Goal: Task Accomplishment & Management: Use online tool/utility

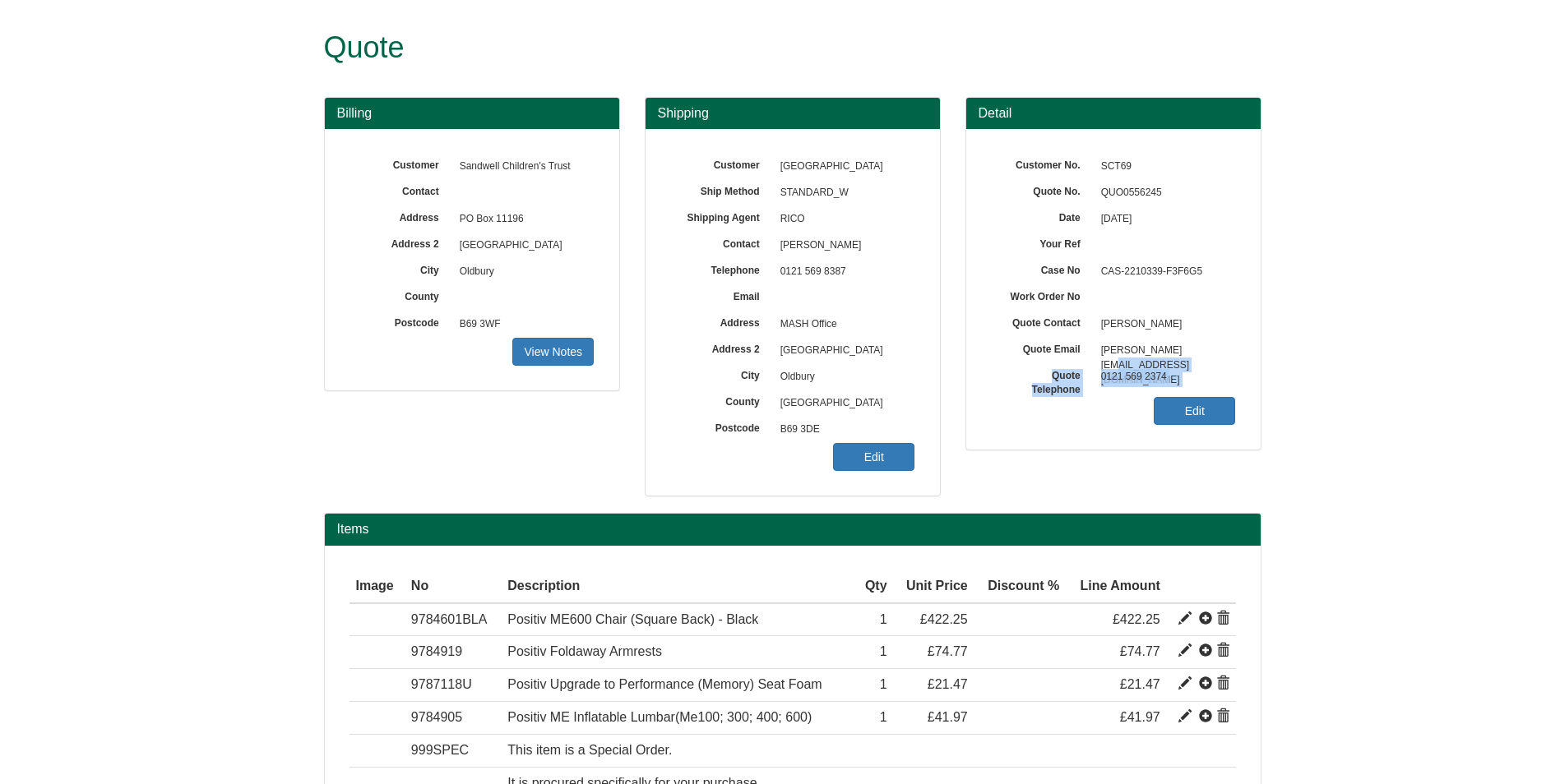
drag, startPoint x: 1296, startPoint y: 348, endPoint x: 1179, endPoint y: 344, distance: 117.1
click at [1179, 344] on form "Quote Billing Customer Sandwell Children's Trust Contact Address [GEOGRAPHIC_DA…" at bounding box center [780, 638] width 1560 height 1277
click at [1179, 343] on span "[PERSON_NAME][EMAIL_ADDRESS][DOMAIN_NAME]" at bounding box center [1164, 350] width 143 height 27
click at [1179, 343] on span "[PERSON_NAME][EMAIL_ADDRESS][DOMAIN_NAME]" at bounding box center [1164, 350] width 143 height 27
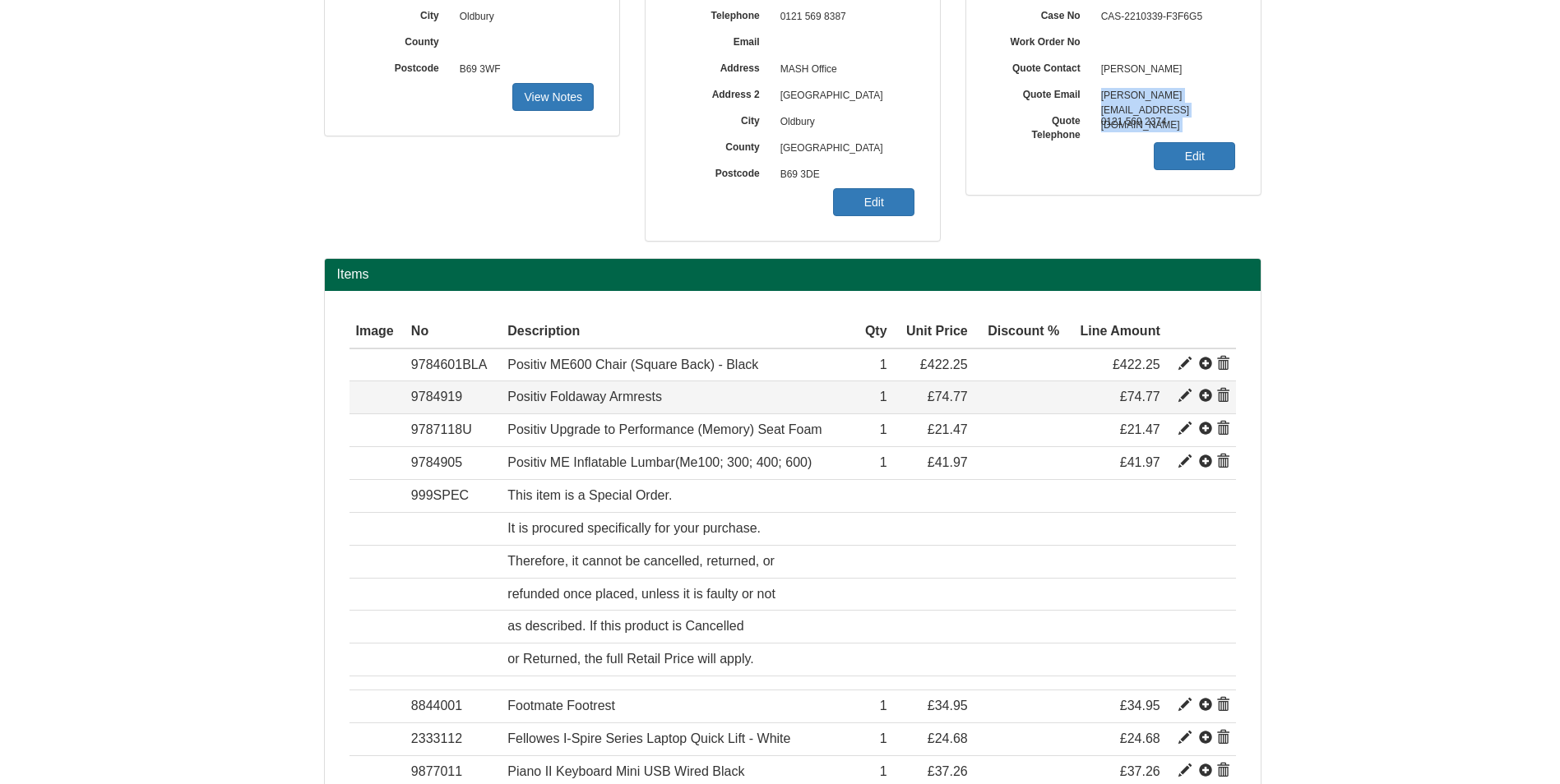
scroll to position [246, 0]
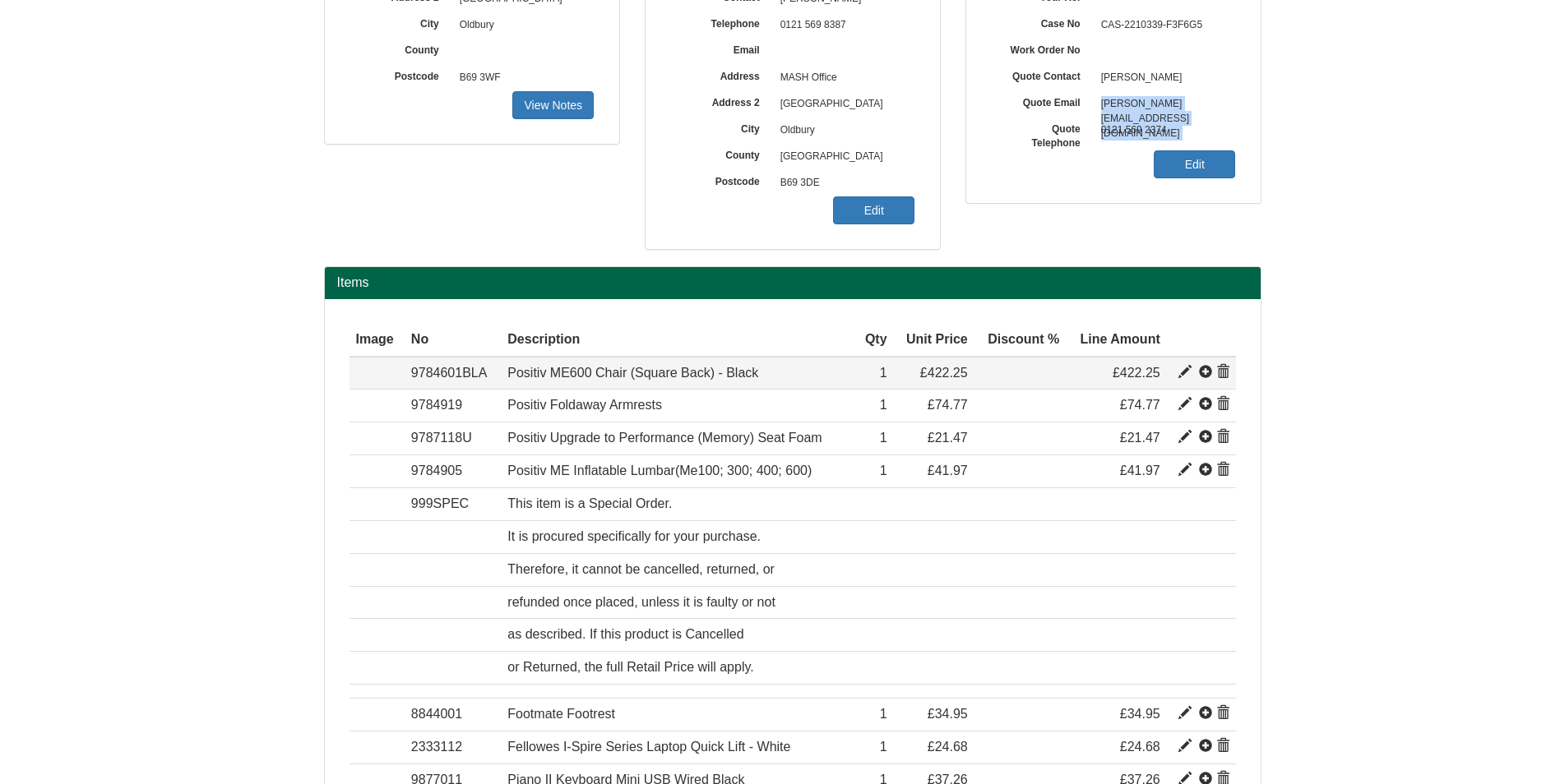
click at [1180, 375] on span at bounding box center [1185, 371] width 13 height 13
type input "Positiv ME600 Chair (Square Back) - Black"
type input "Bondai FR Black 8033"
type input "173.21"
type input "422.25"
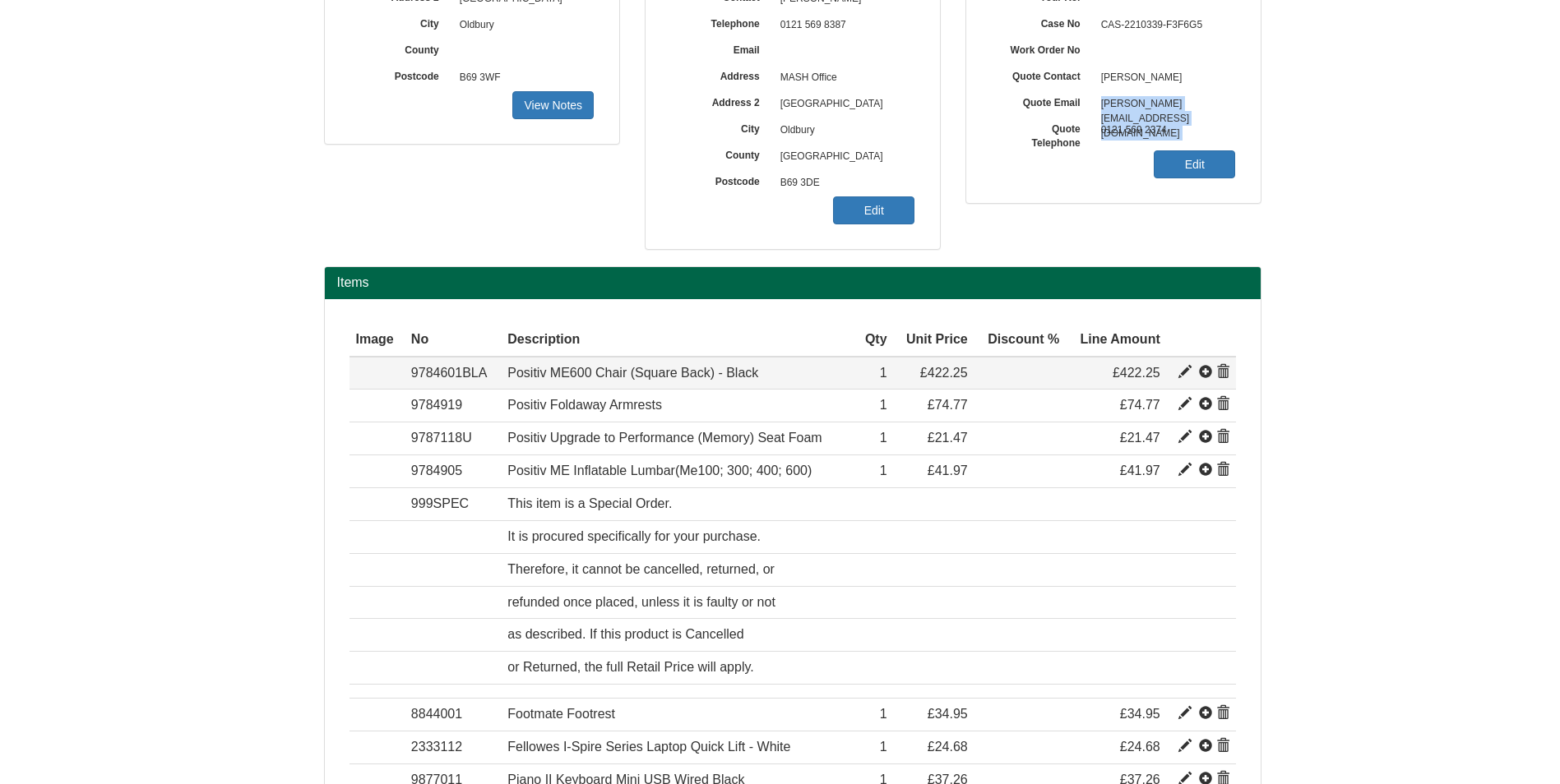
type input "422.25"
type input "1"
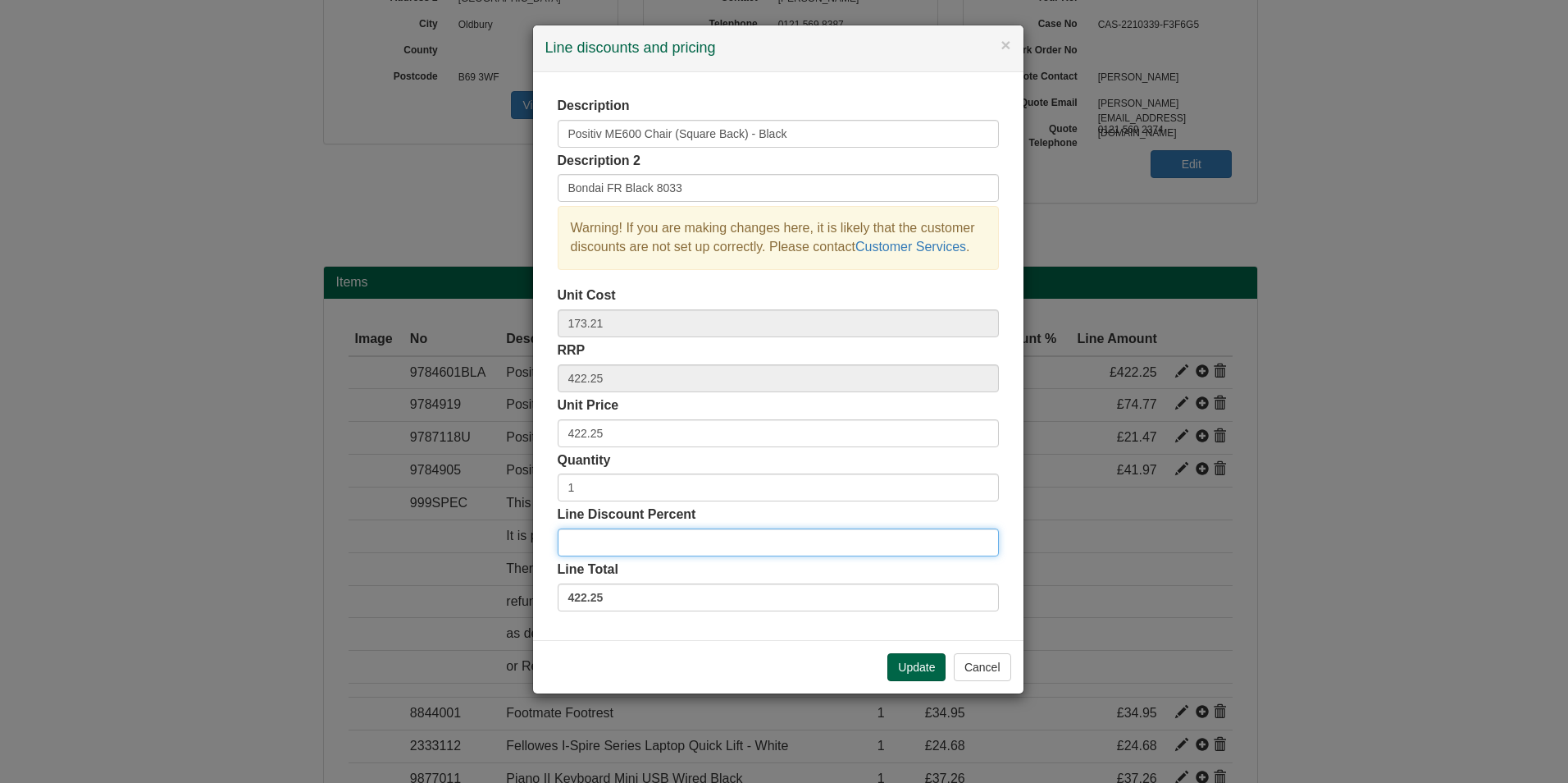
click at [620, 537] on input "Line Discount Percent" at bounding box center [778, 543] width 442 height 28
click at [897, 660] on button "Update" at bounding box center [916, 667] width 58 height 28
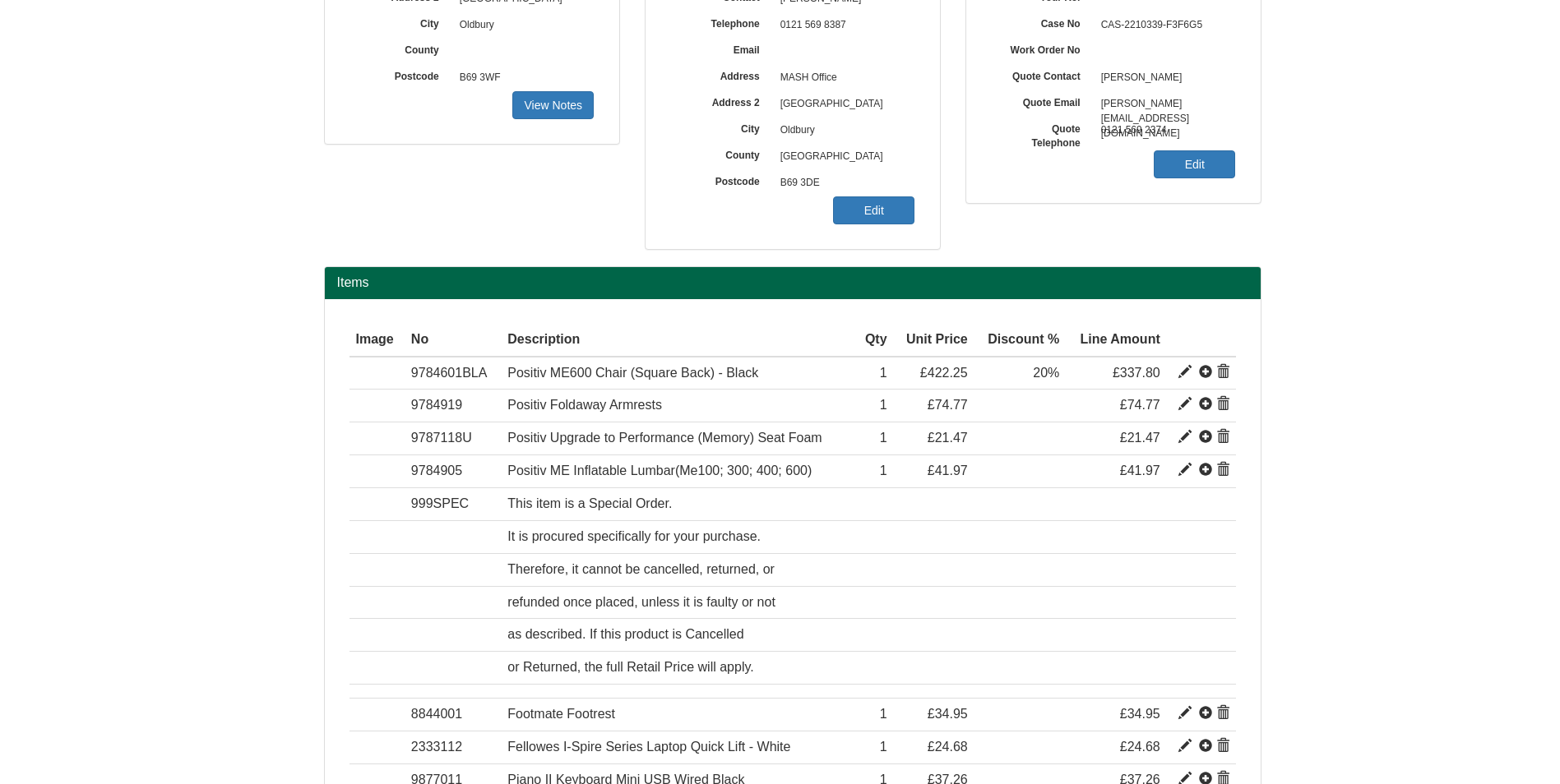
click at [1184, 408] on span at bounding box center [1185, 404] width 13 height 13
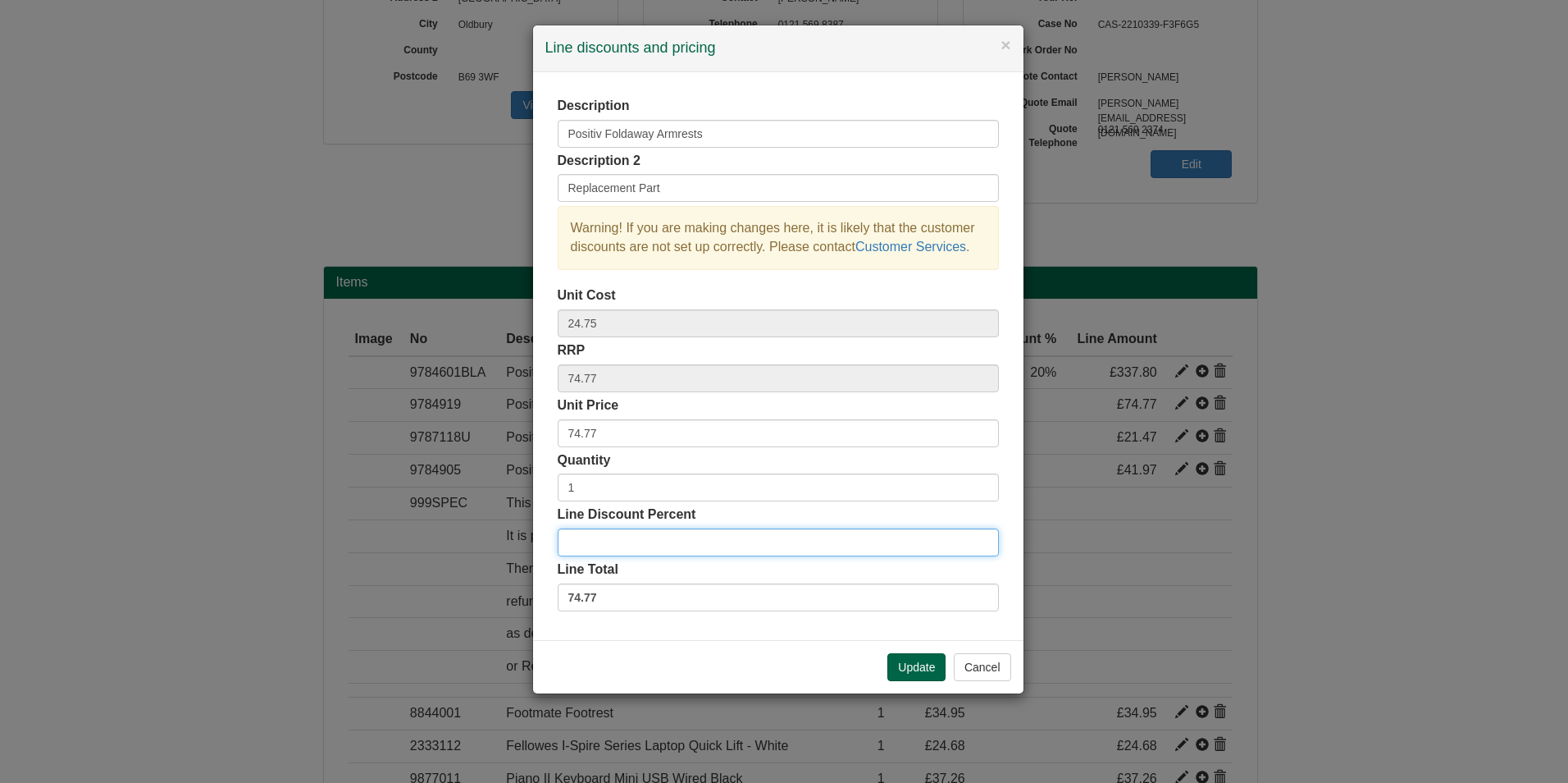
click at [853, 546] on input "Line Discount Percent" at bounding box center [778, 543] width 442 height 28
type input "20"
click at [915, 669] on button "Update" at bounding box center [916, 667] width 58 height 28
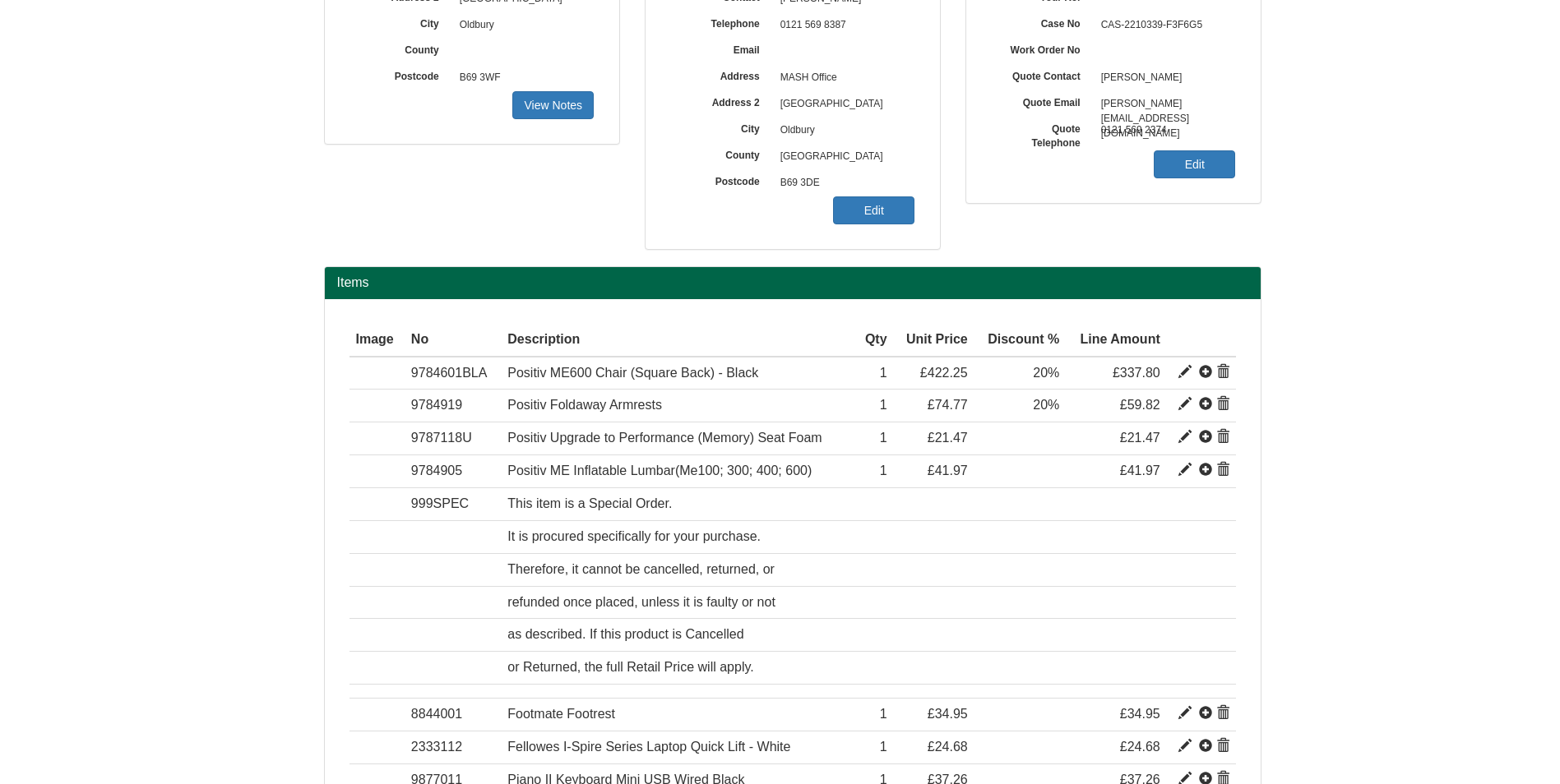
click at [1188, 439] on span at bounding box center [1185, 437] width 13 height 13
type input "Positiv Upgrade to Performance (Memory) Seat Foam"
type input "*Chair Upgrade*"
type input "8.99"
type input "21.47"
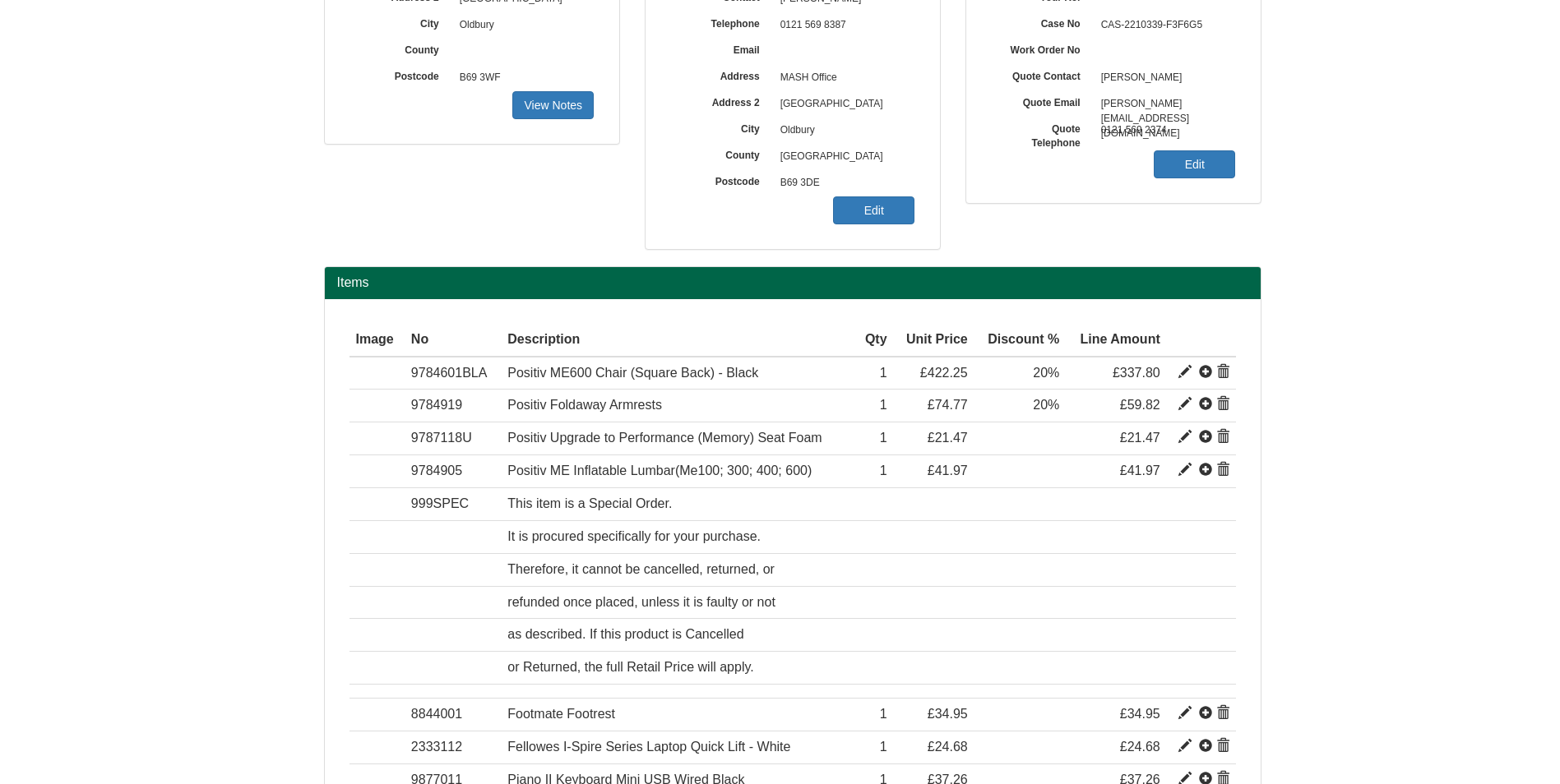
type input "21.47"
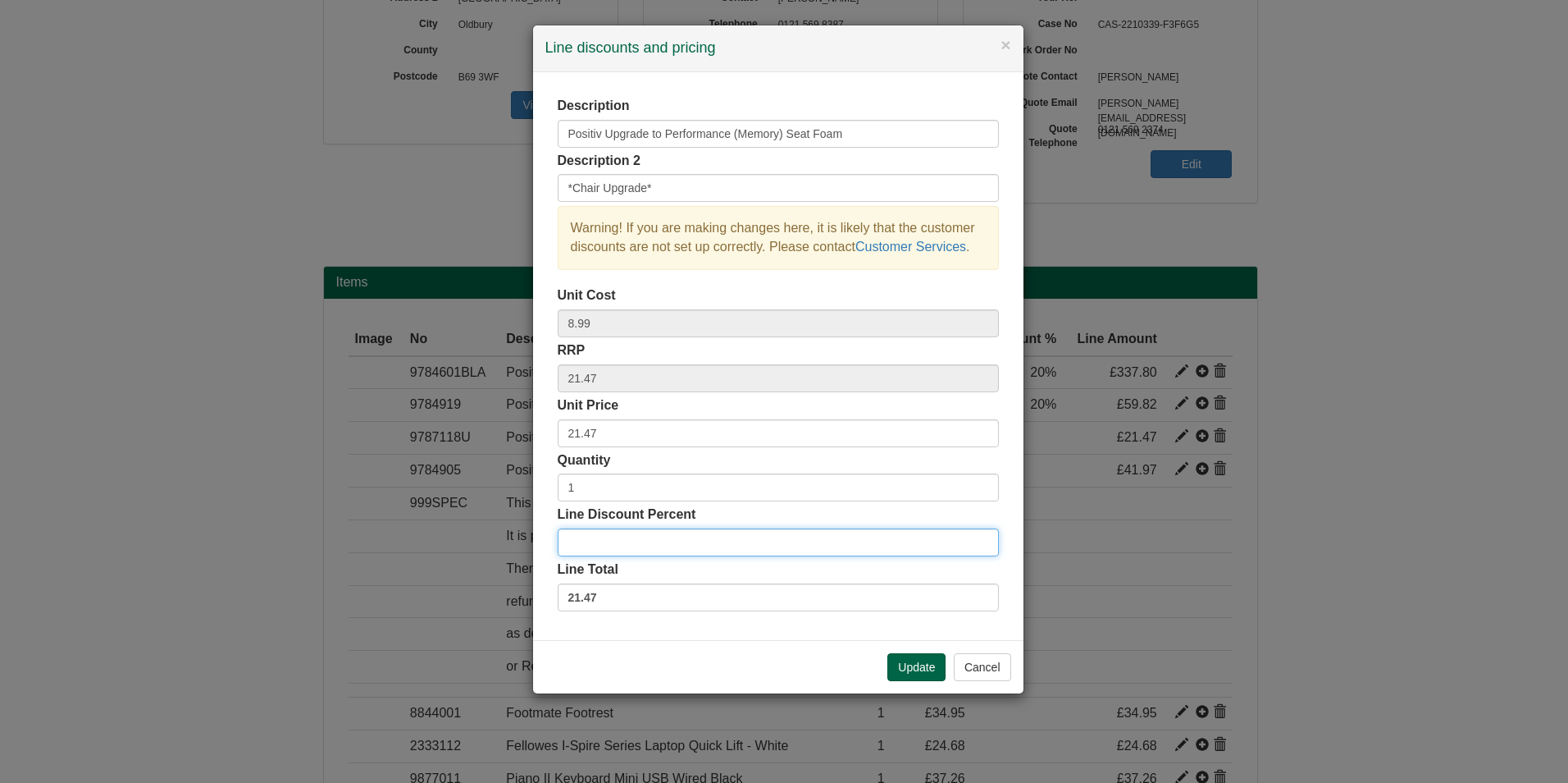
click at [689, 546] on input "Line Discount Percent" at bounding box center [778, 543] width 442 height 28
type input "0"
click at [903, 659] on button "Update" at bounding box center [916, 667] width 58 height 28
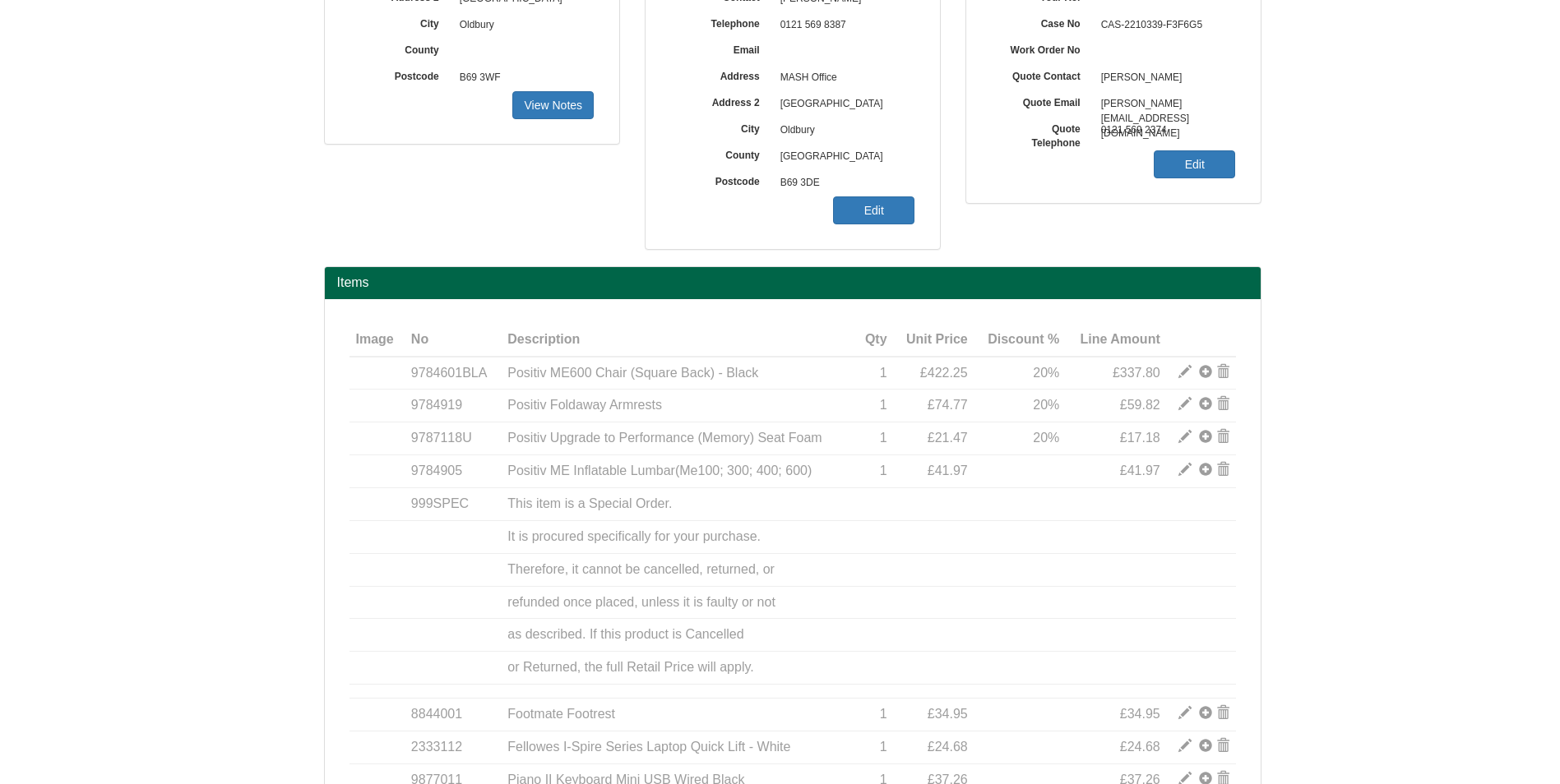
click at [1188, 466] on span at bounding box center [1185, 469] width 13 height 13
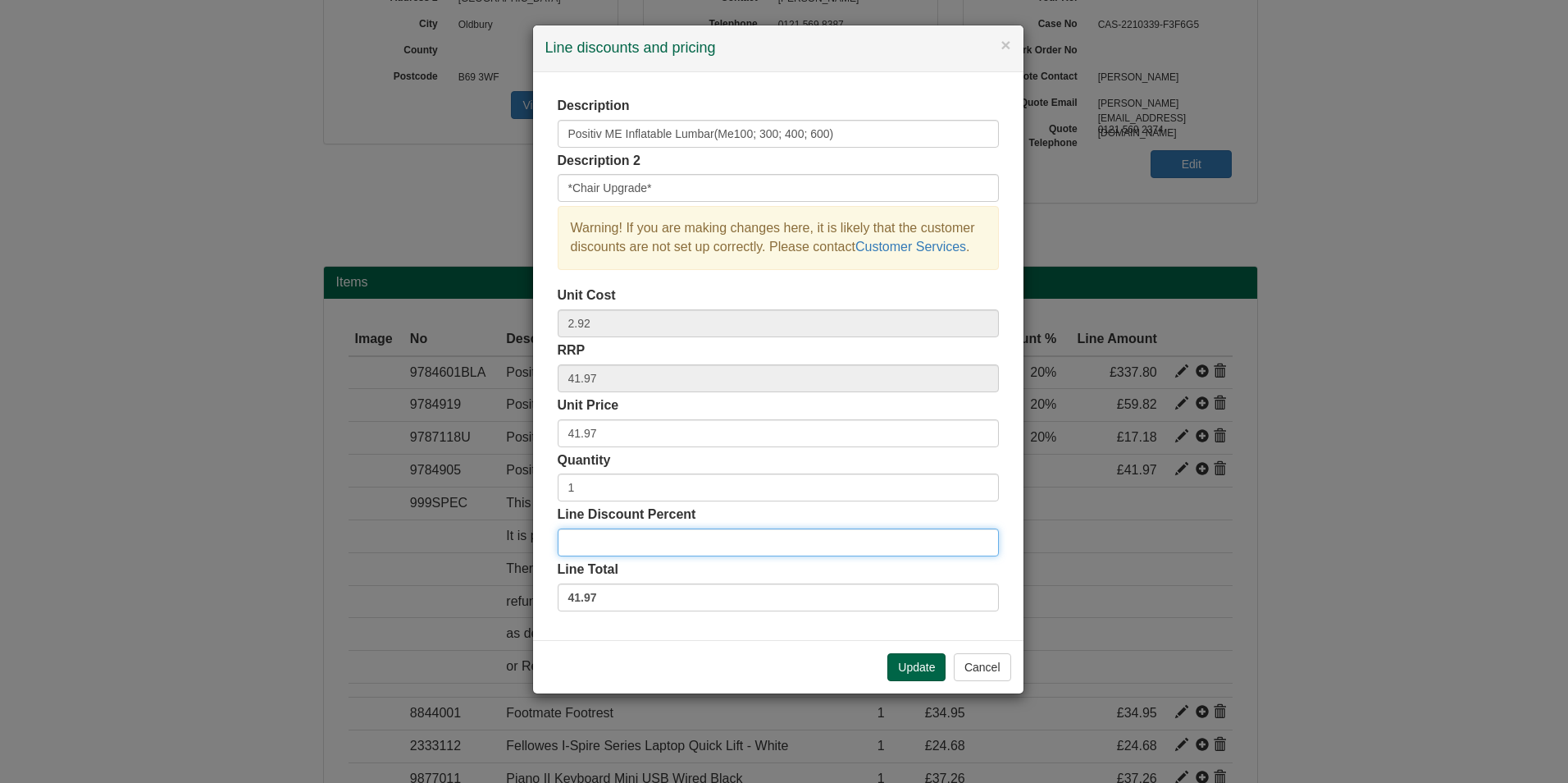
click at [838, 553] on input "Line Discount Percent" at bounding box center [778, 543] width 442 height 28
click at [908, 662] on button "Update" at bounding box center [916, 667] width 58 height 28
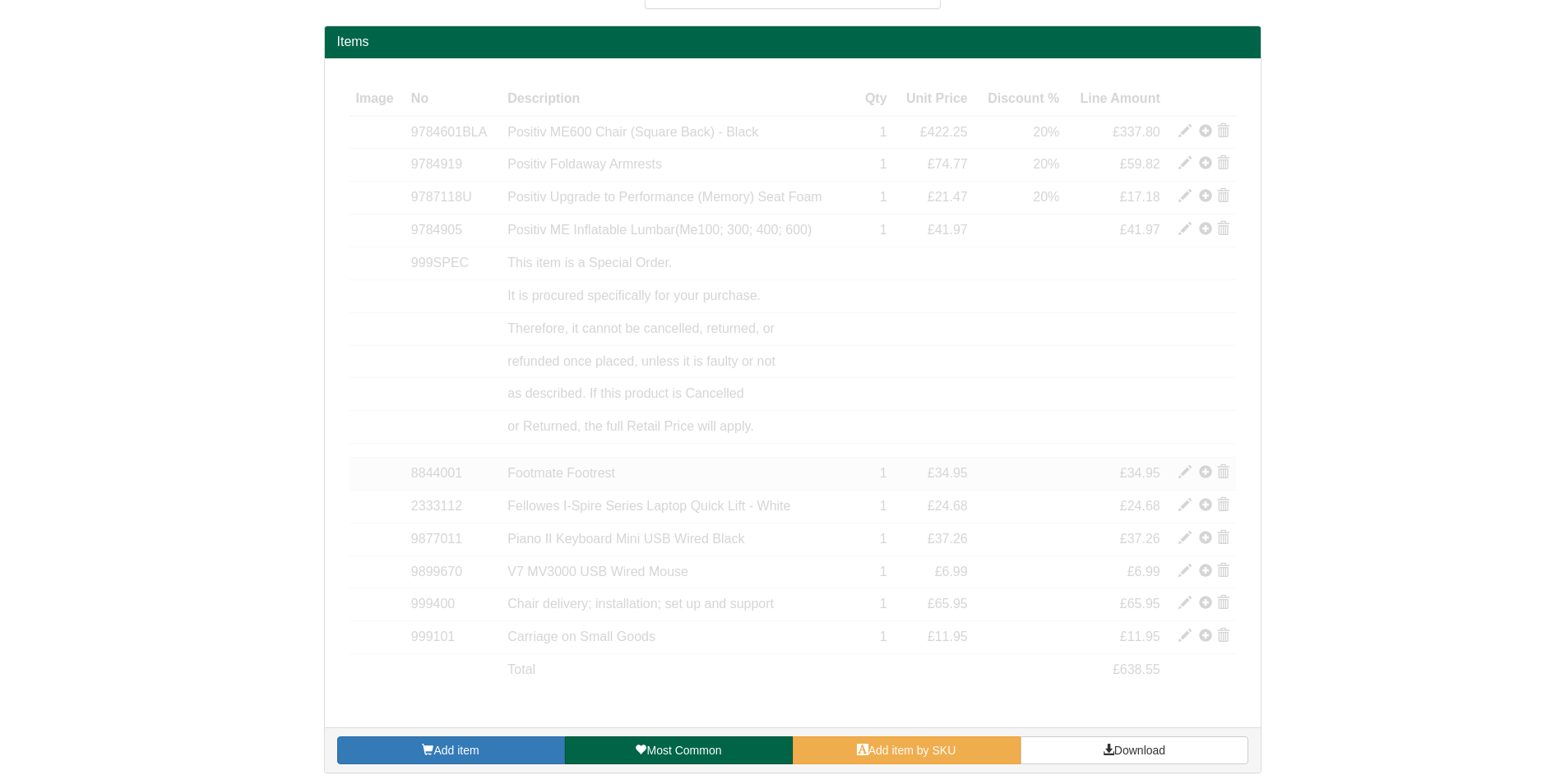
scroll to position [493, 0]
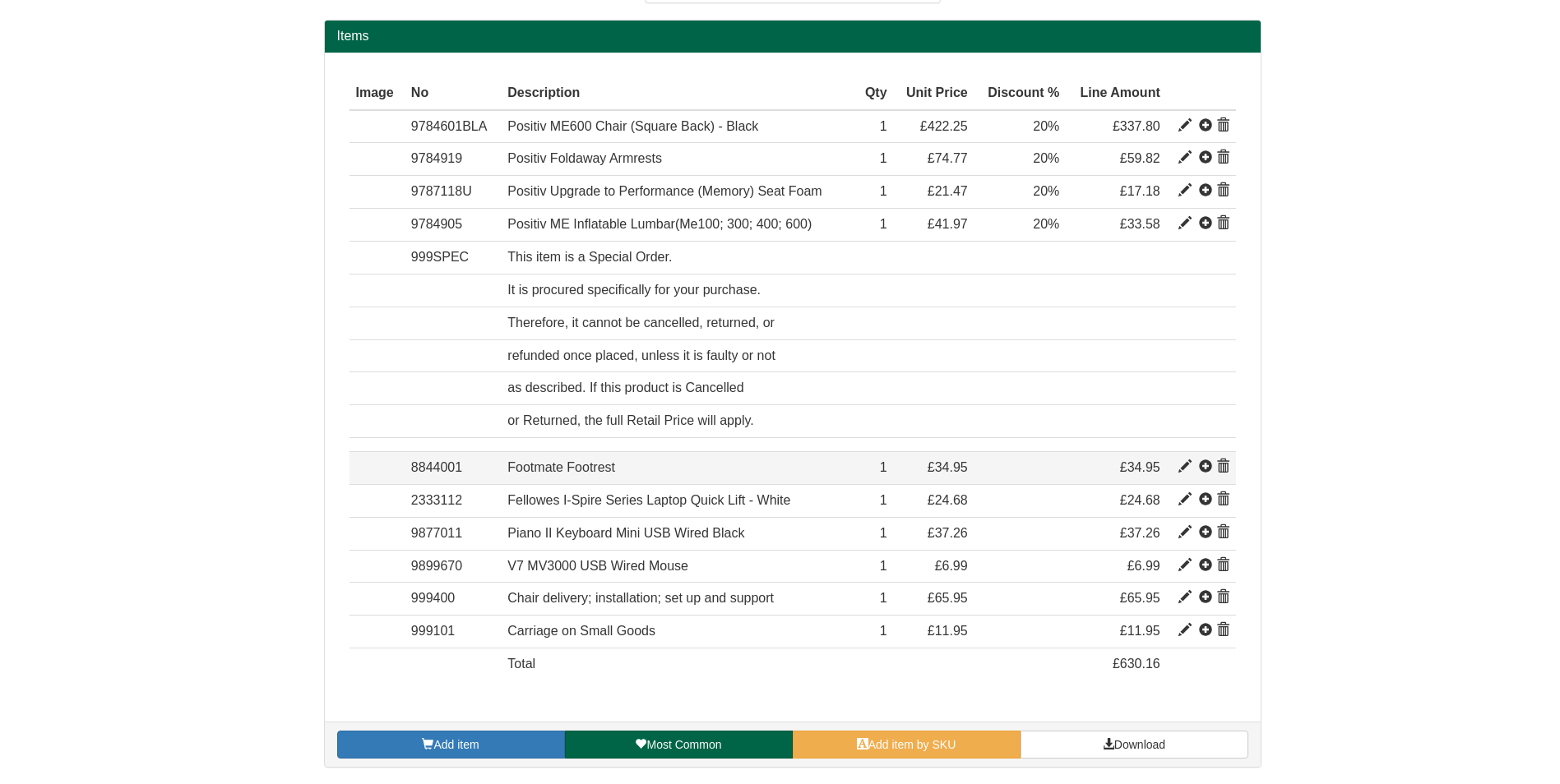
click at [1179, 470] on span at bounding box center [1185, 466] width 13 height 13
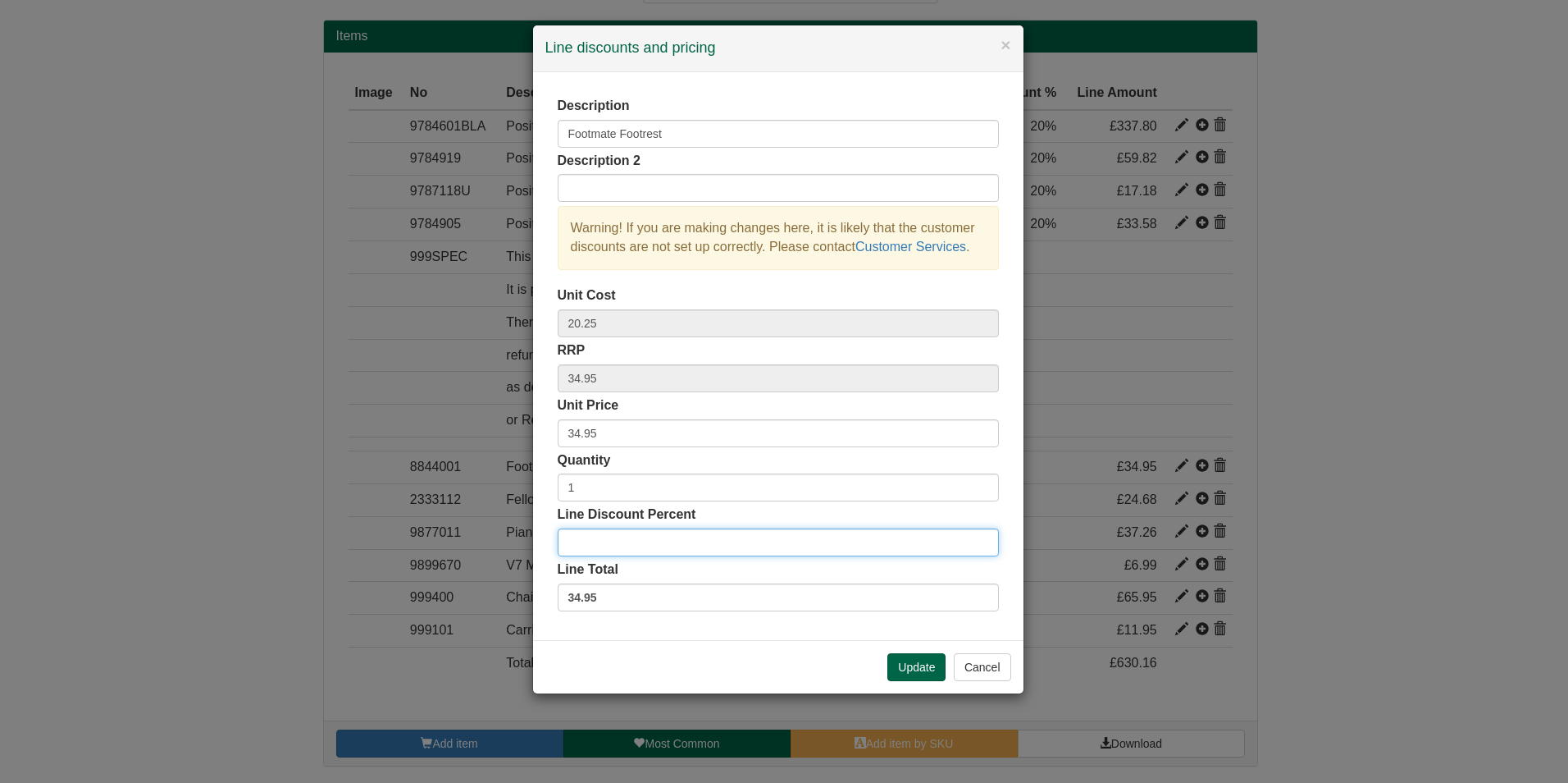
click at [856, 555] on input "Line Discount Percent" at bounding box center [778, 543] width 442 height 28
click at [931, 655] on button "Update" at bounding box center [916, 667] width 58 height 28
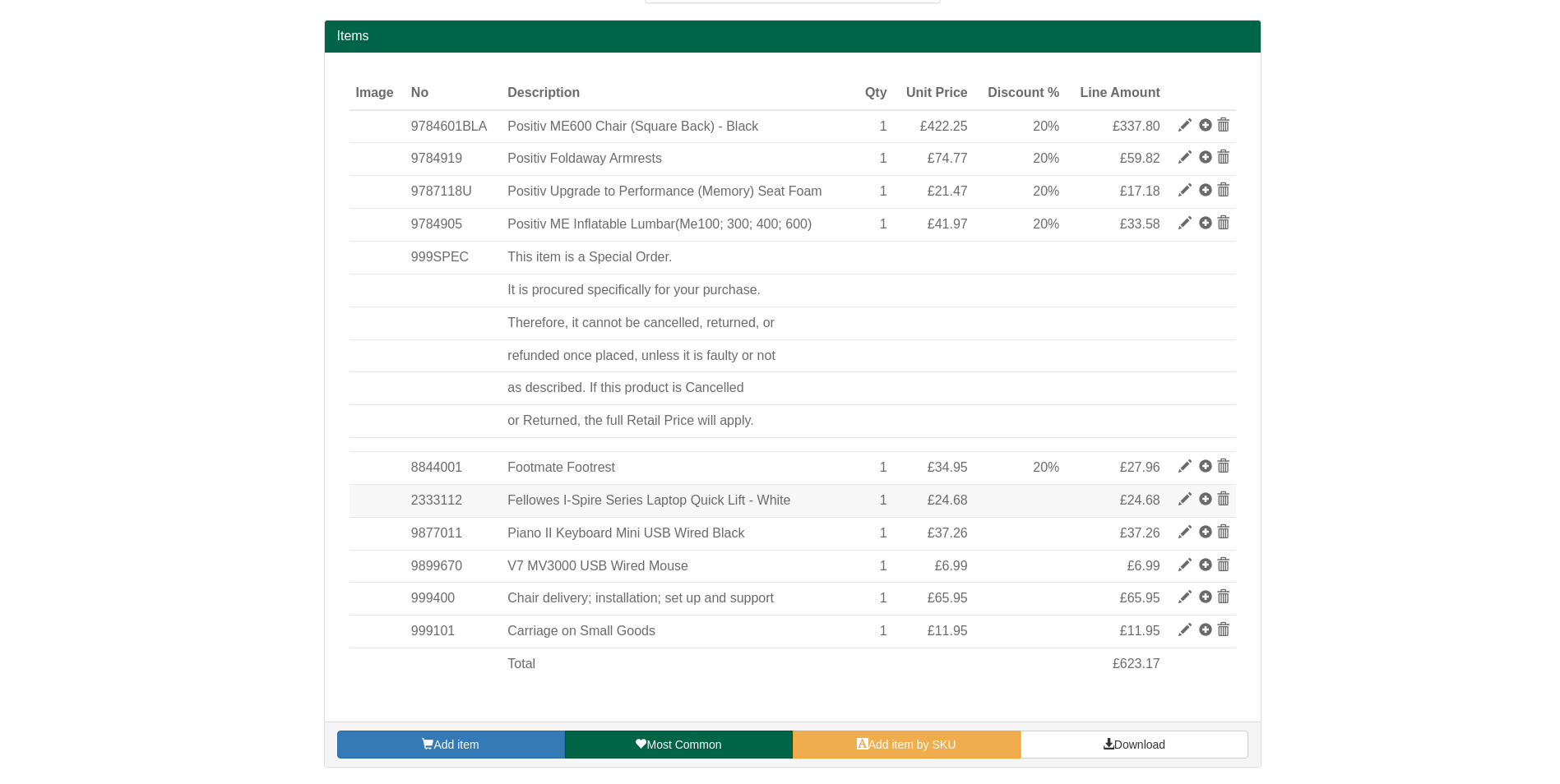
click at [1184, 502] on span at bounding box center [1185, 499] width 13 height 13
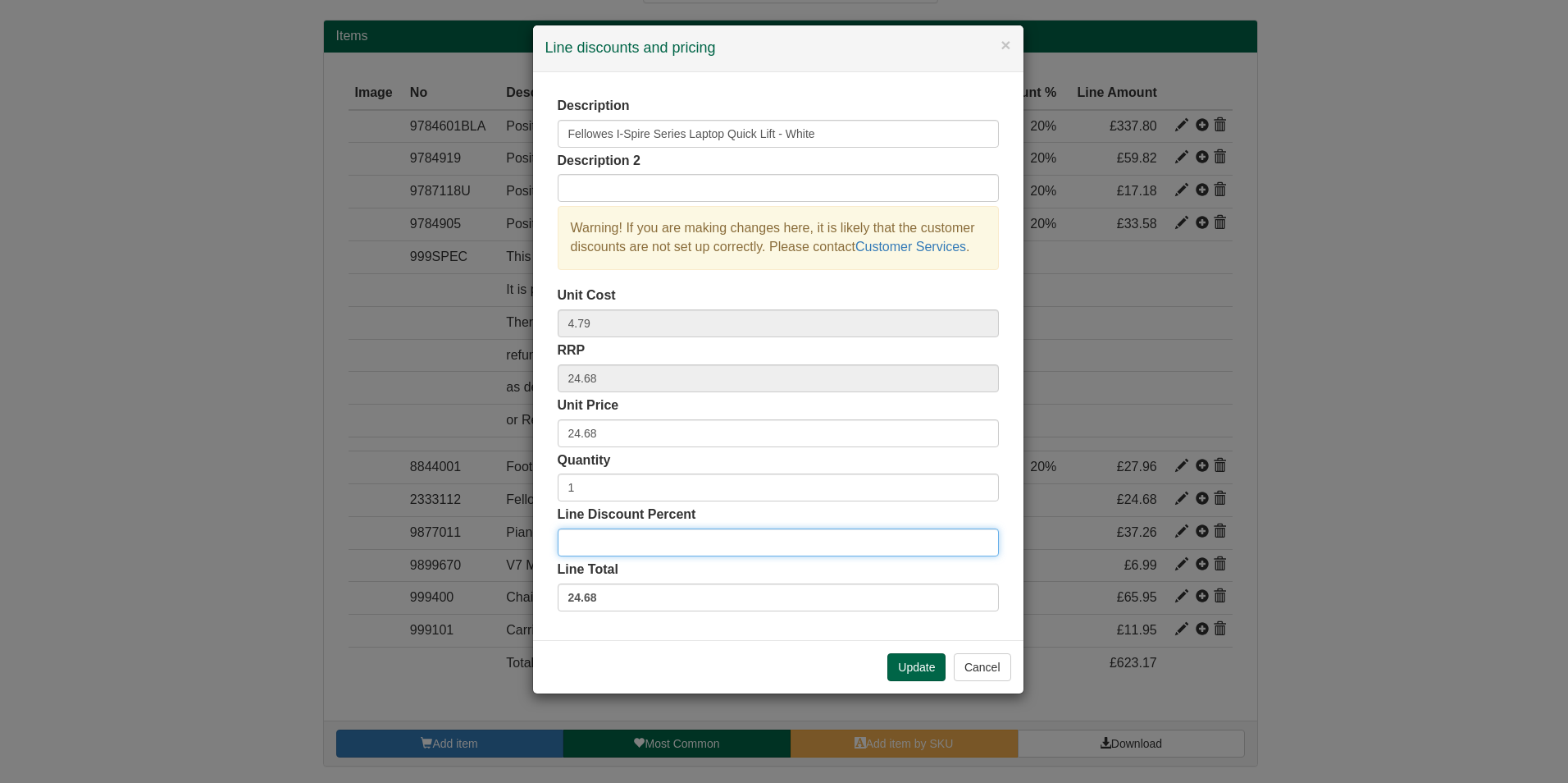
click at [838, 535] on input "Line Discount Percent" at bounding box center [778, 543] width 442 height 28
click at [914, 664] on button "Update" at bounding box center [916, 667] width 58 height 28
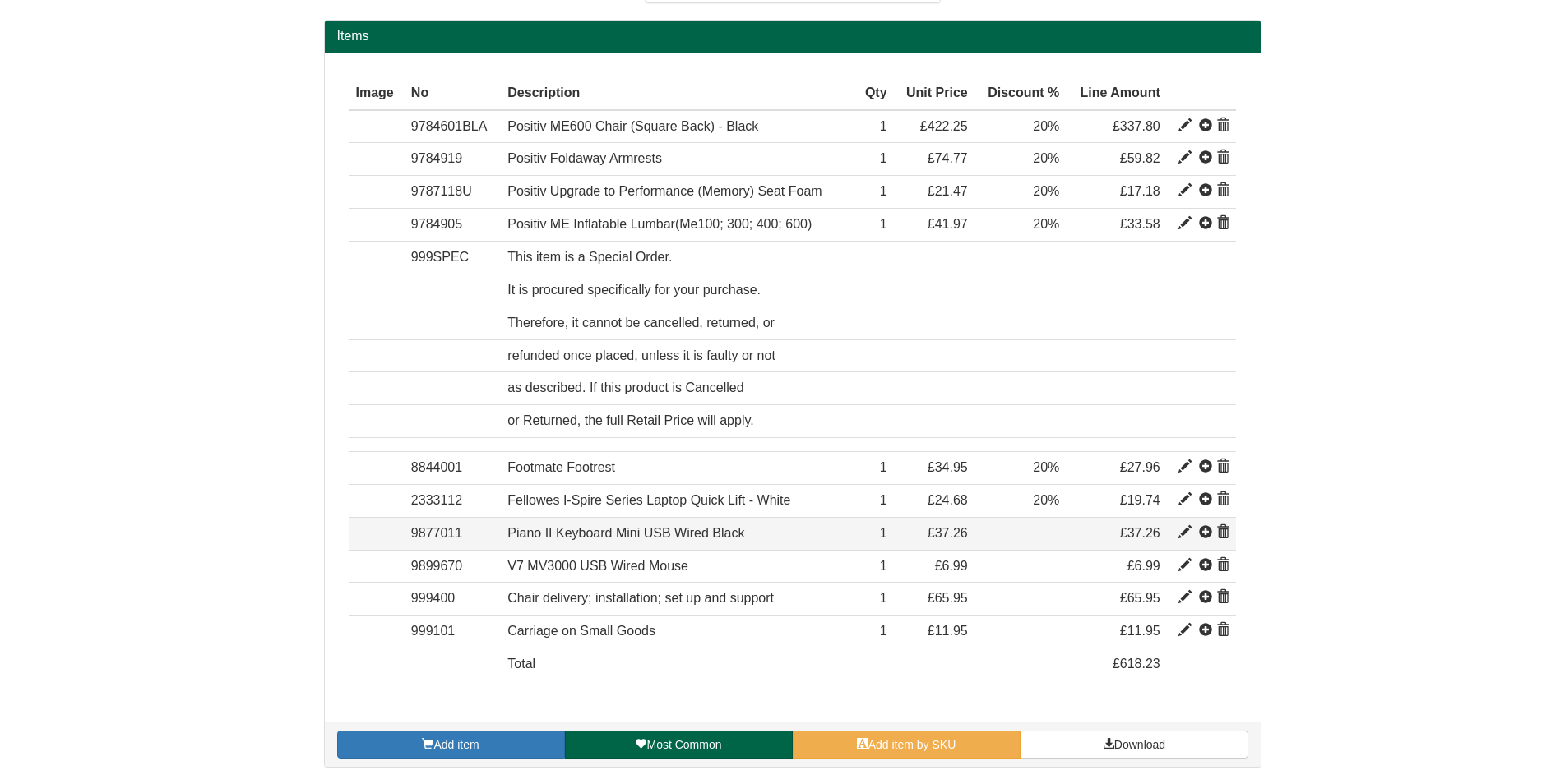
click at [1184, 531] on span at bounding box center [1185, 532] width 13 height 13
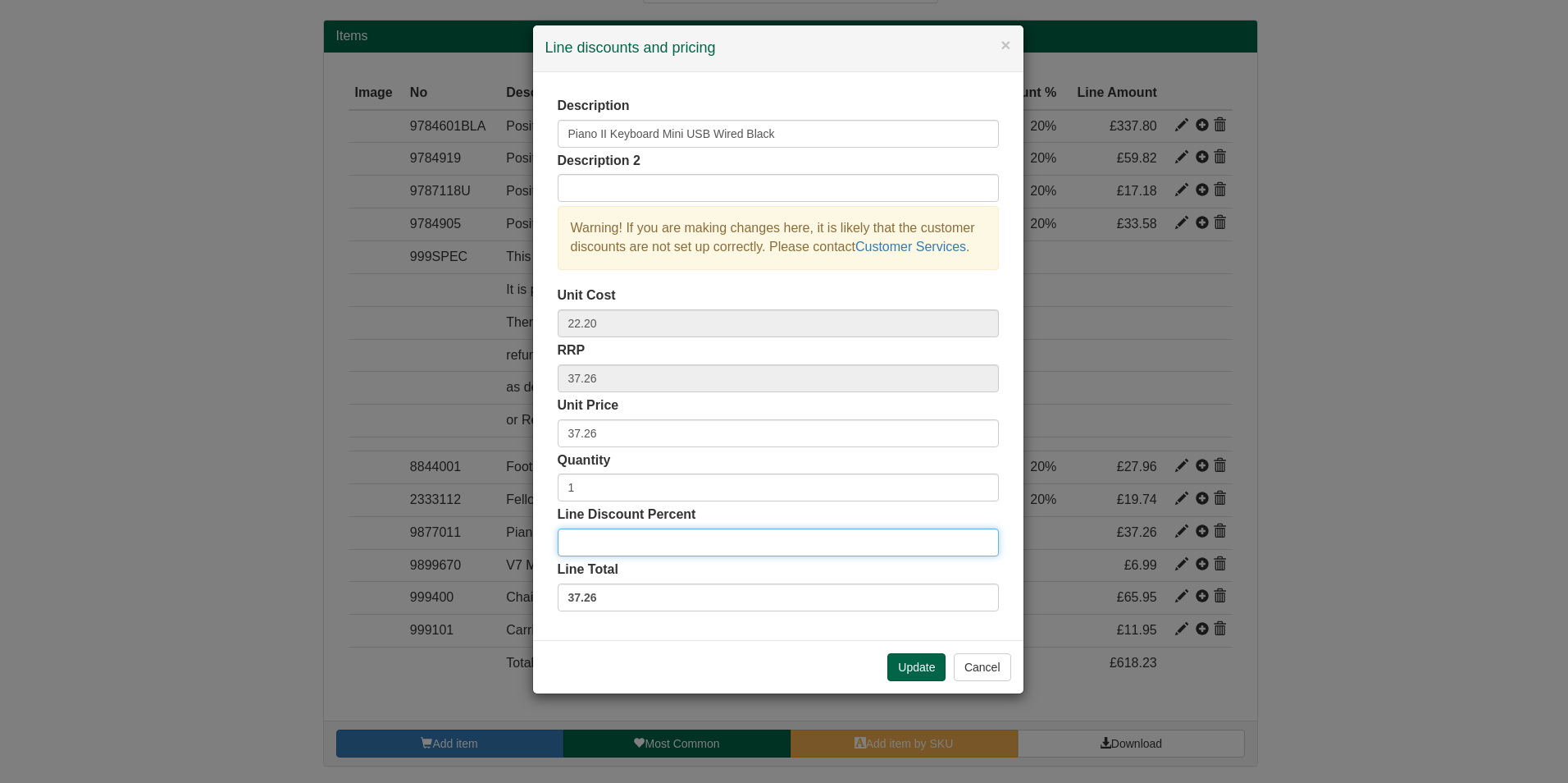
click at [770, 552] on input "Line Discount Percent" at bounding box center [778, 543] width 442 height 28
type input "20"
click at [912, 657] on button "Update" at bounding box center [916, 667] width 58 height 28
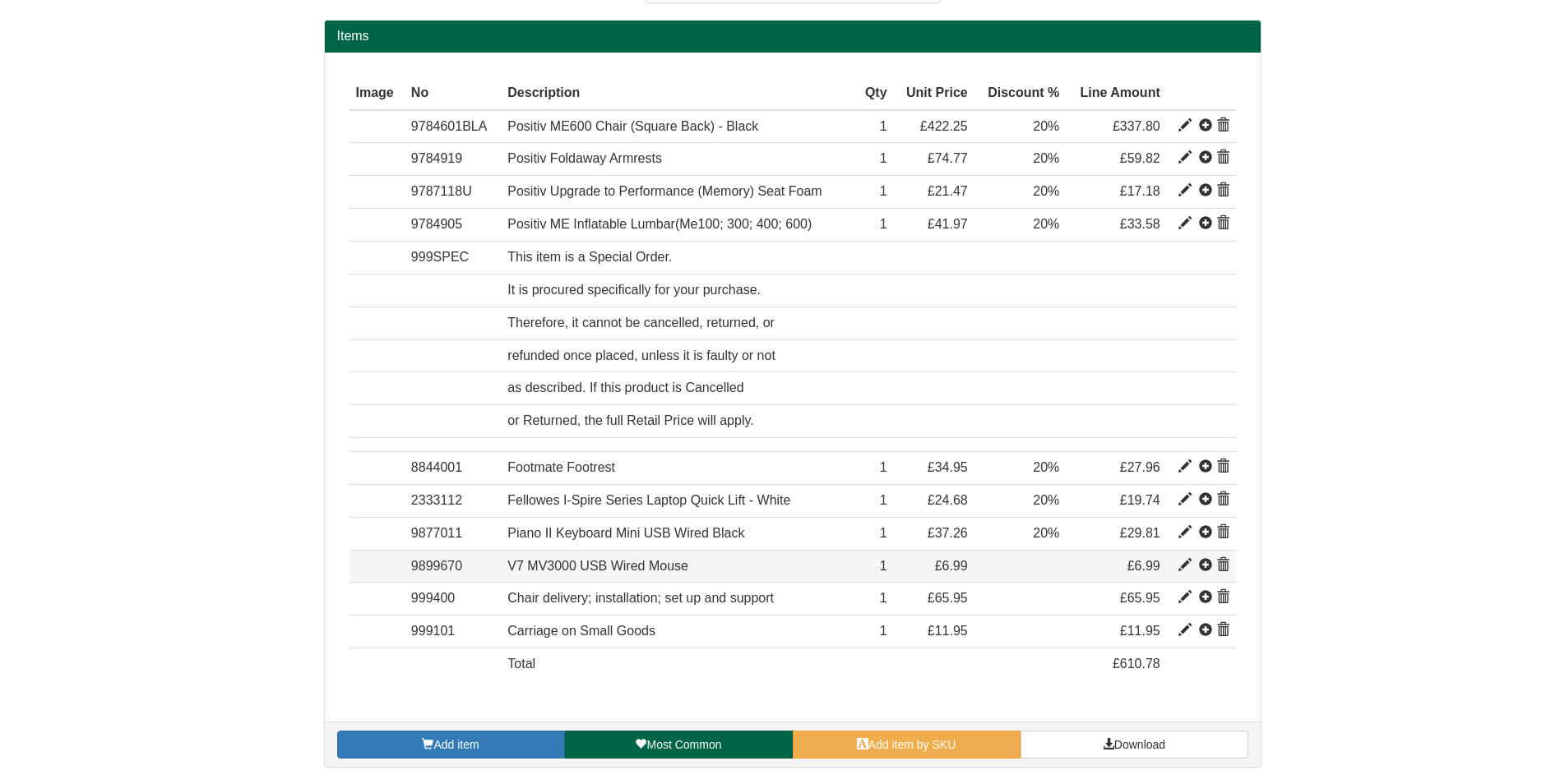
click at [1184, 563] on span at bounding box center [1185, 564] width 13 height 13
type input "V7 MV3000 USB Wired Mouse"
type input "2.88"
type input "6.99"
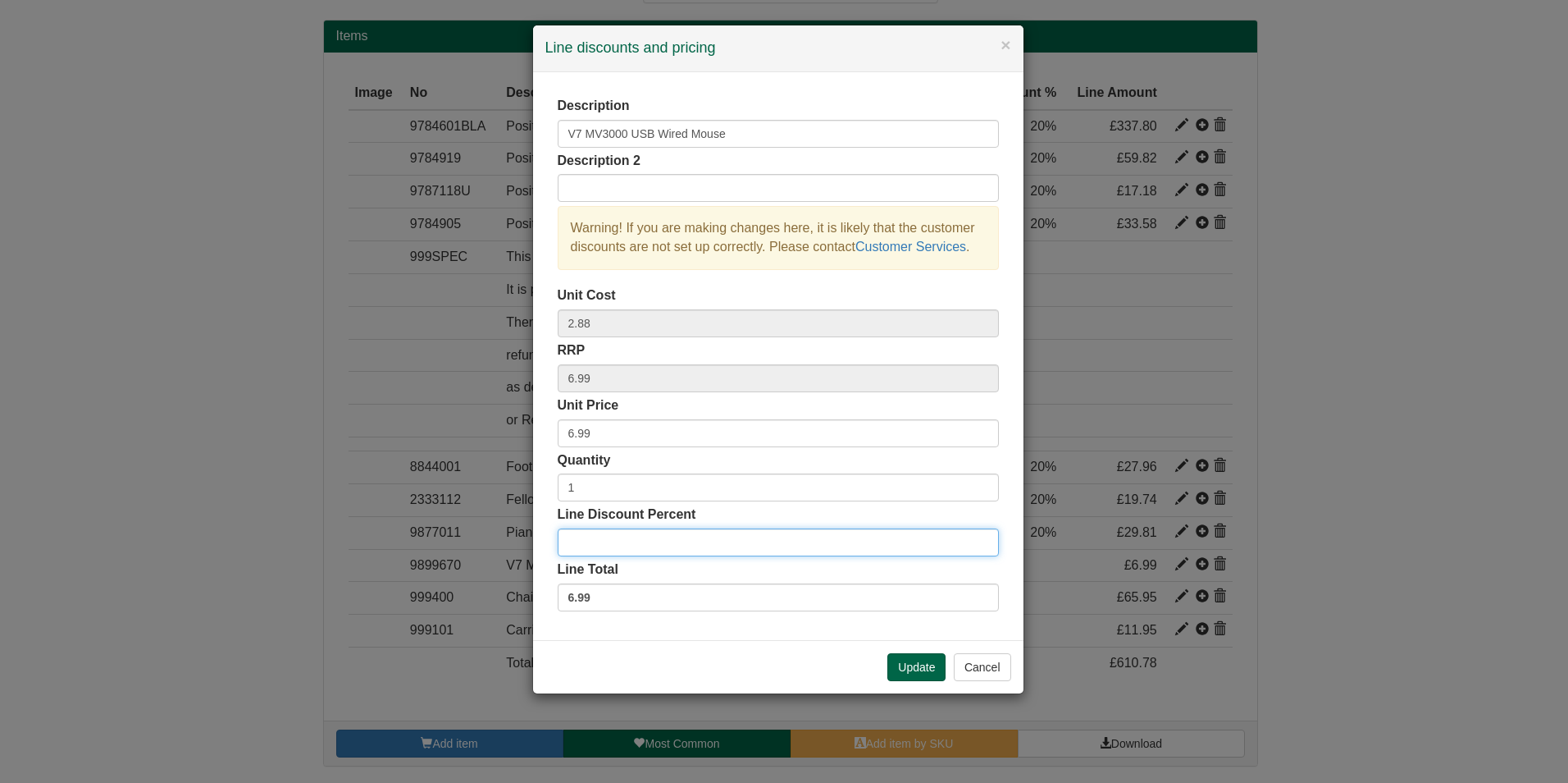
click at [910, 555] on input "Line Discount Percent" at bounding box center [778, 543] width 442 height 28
type input "20"
click at [921, 653] on button "Update" at bounding box center [916, 667] width 58 height 28
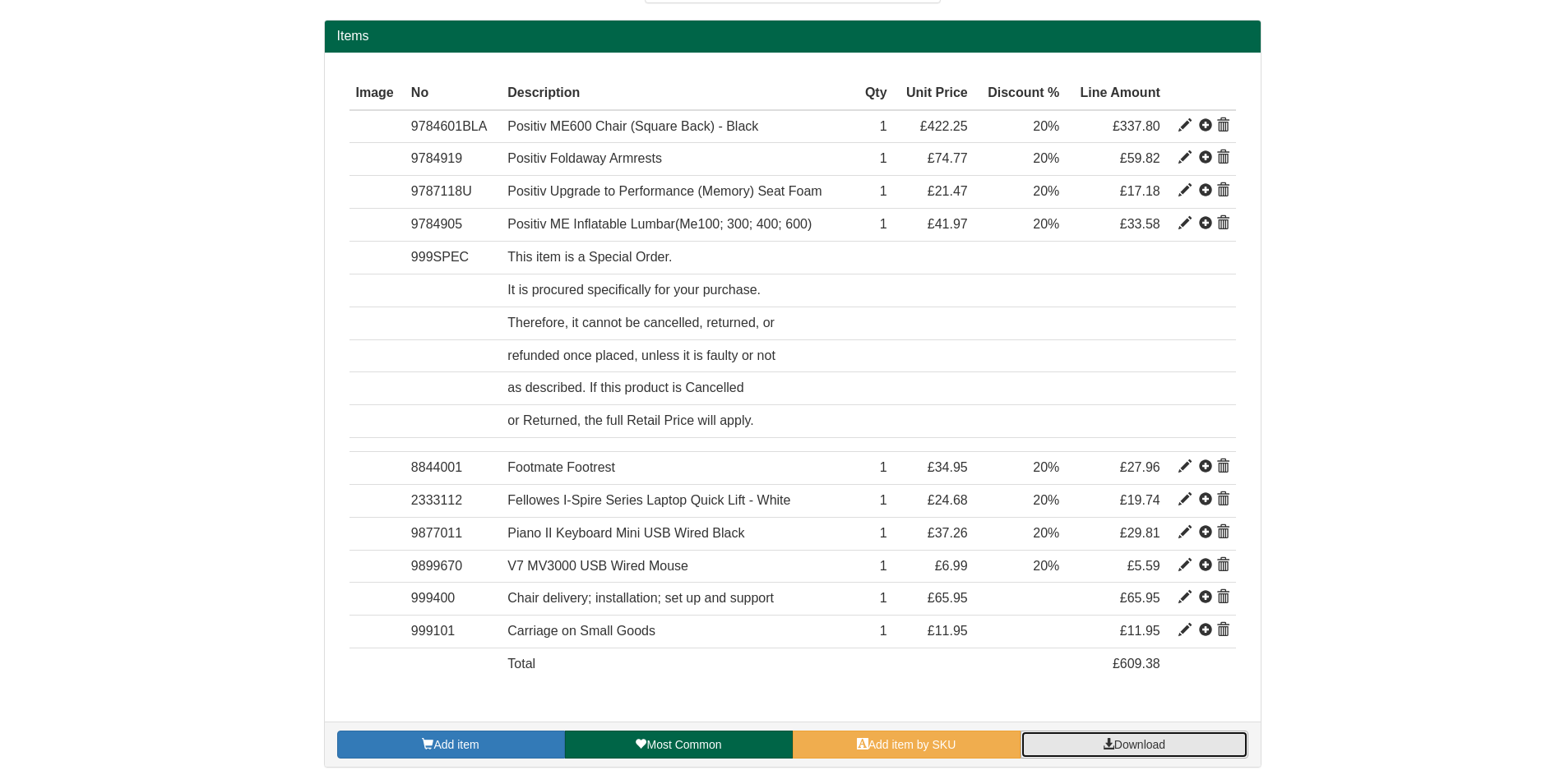
click at [1152, 747] on span "Download" at bounding box center [1139, 743] width 51 height 13
